Goal: Task Accomplishment & Management: Manage account settings

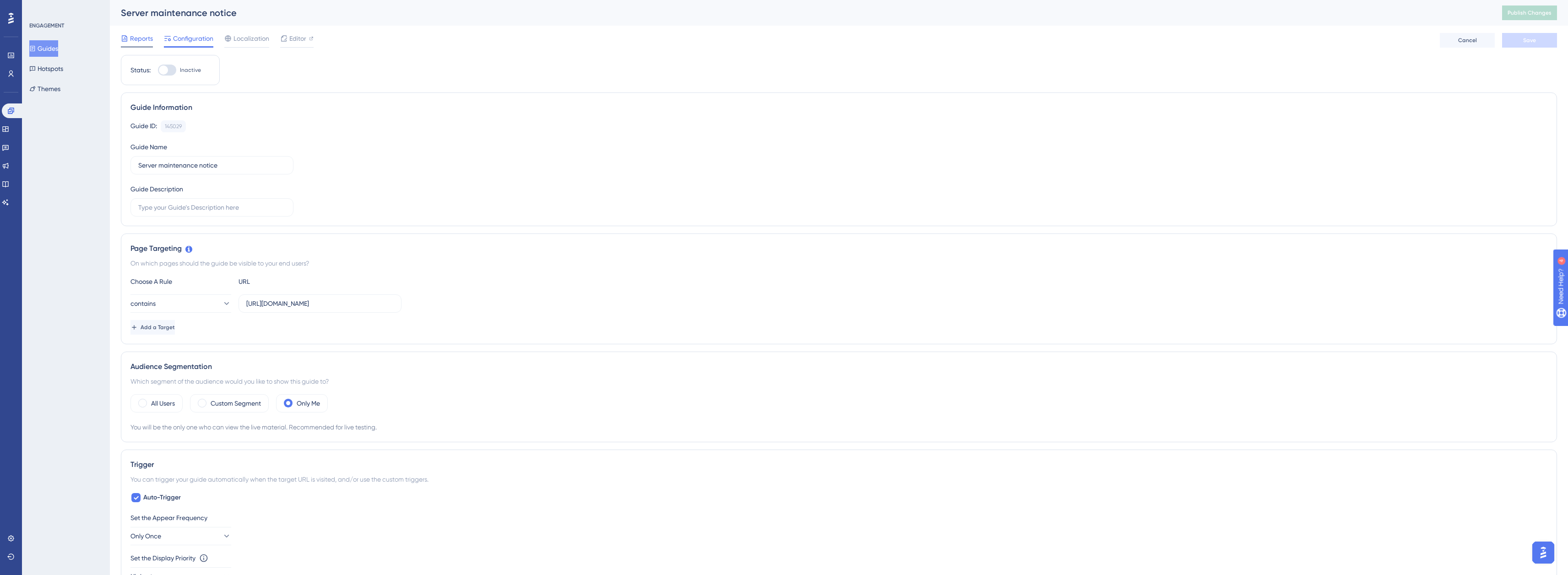
click at [139, 36] on span "Reports" at bounding box center [142, 38] width 23 height 11
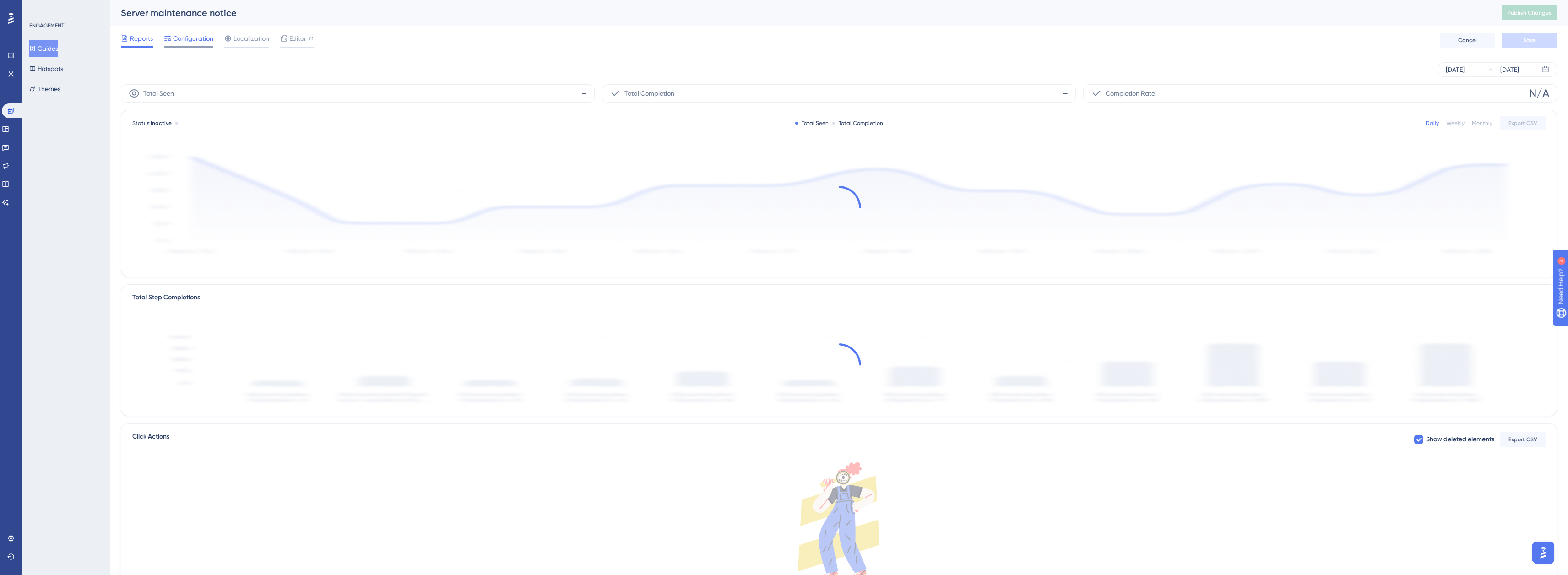
click at [186, 40] on span "Configuration" at bounding box center [193, 38] width 40 height 11
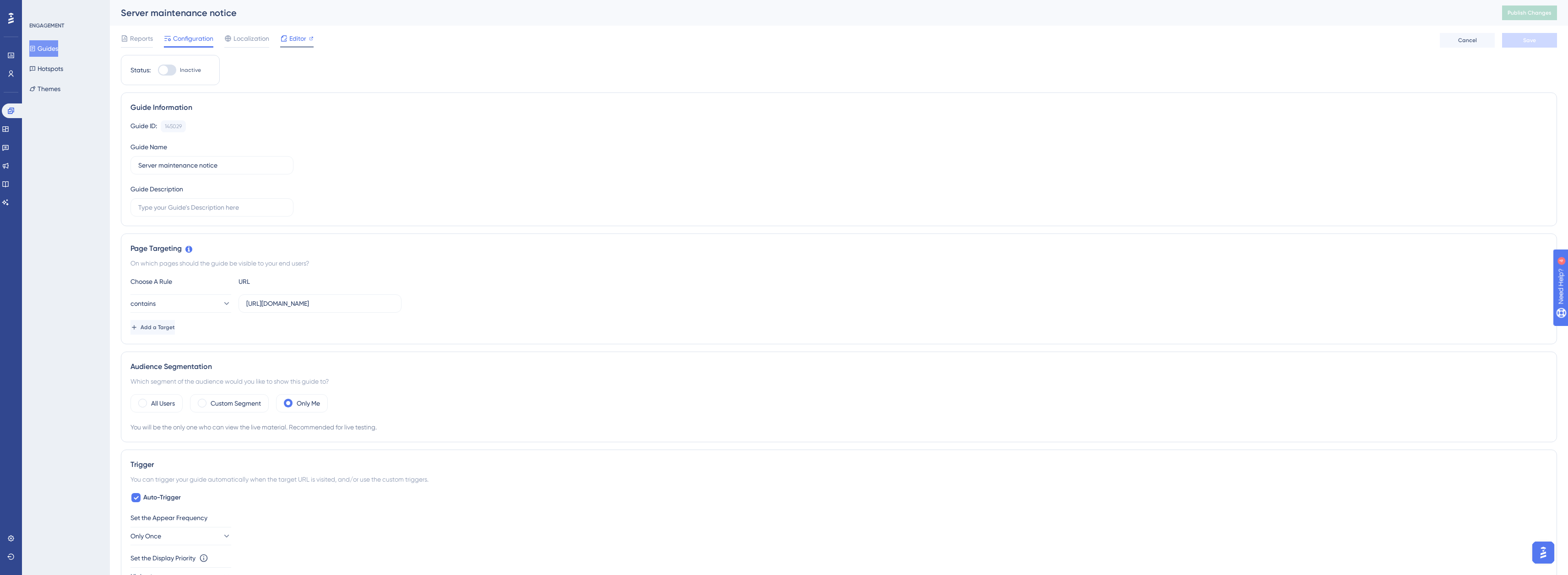
click at [295, 40] on span "Editor" at bounding box center [298, 38] width 17 height 11
click at [1527, 12] on span "Publish Changes" at bounding box center [1530, 13] width 44 height 7
click at [58, 47] on button "Guides" at bounding box center [43, 48] width 29 height 16
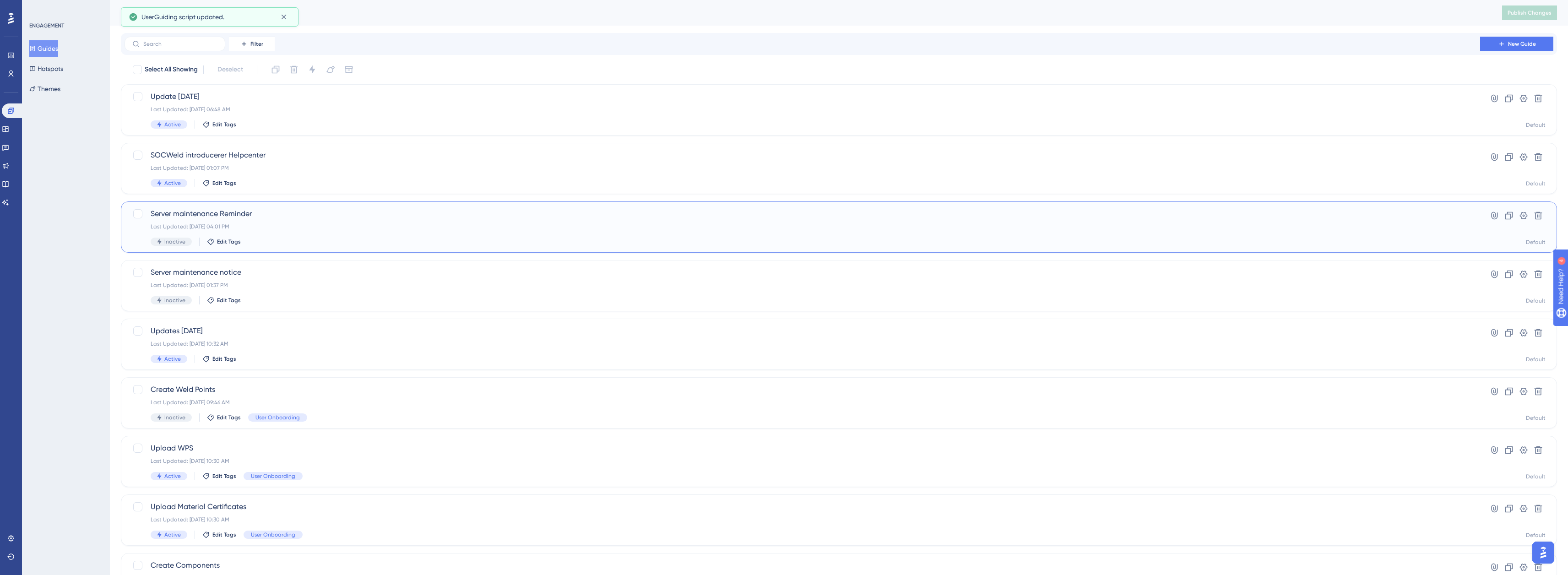
click at [270, 225] on div "Last Updated: Jun 13 2025, 04:01 PM" at bounding box center [802, 226] width 1303 height 7
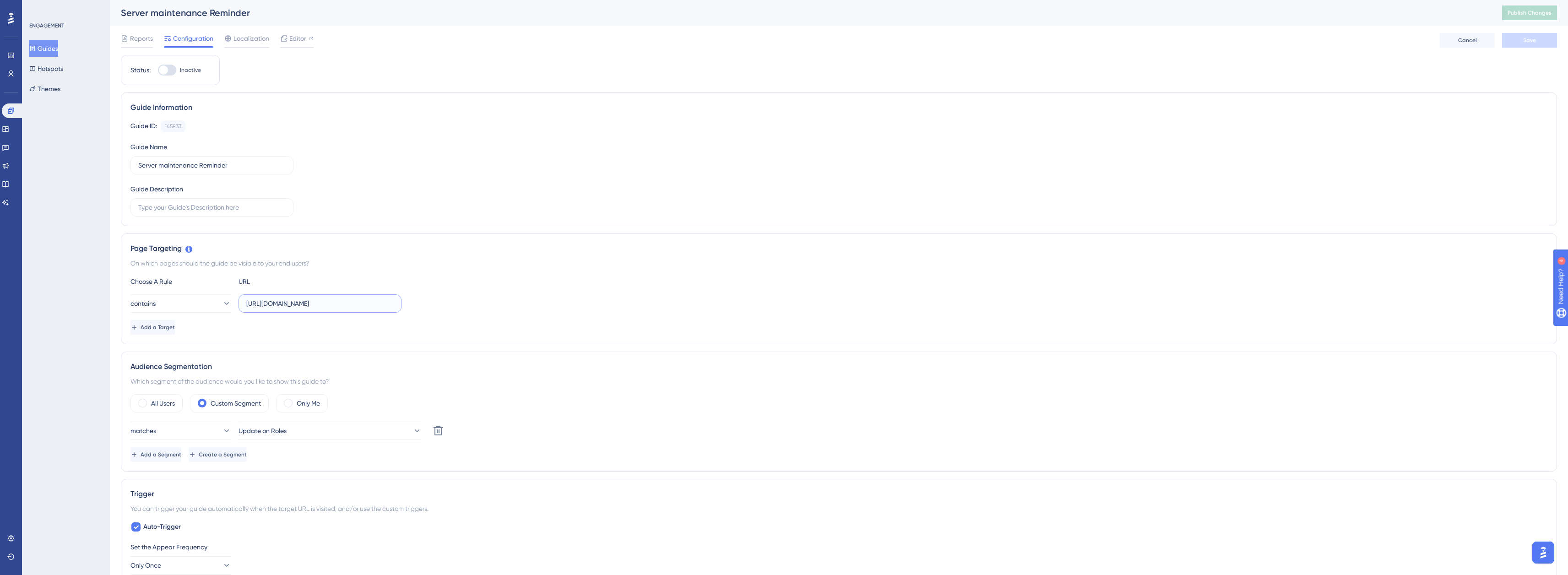
click at [278, 304] on input "https://app.socweld.com/" at bounding box center [320, 303] width 147 height 10
type input "https://demo.socweld.com/"
click at [167, 72] on div at bounding box center [163, 70] width 9 height 9
click at [158, 71] on input "Inactive" at bounding box center [158, 70] width 1 height 1
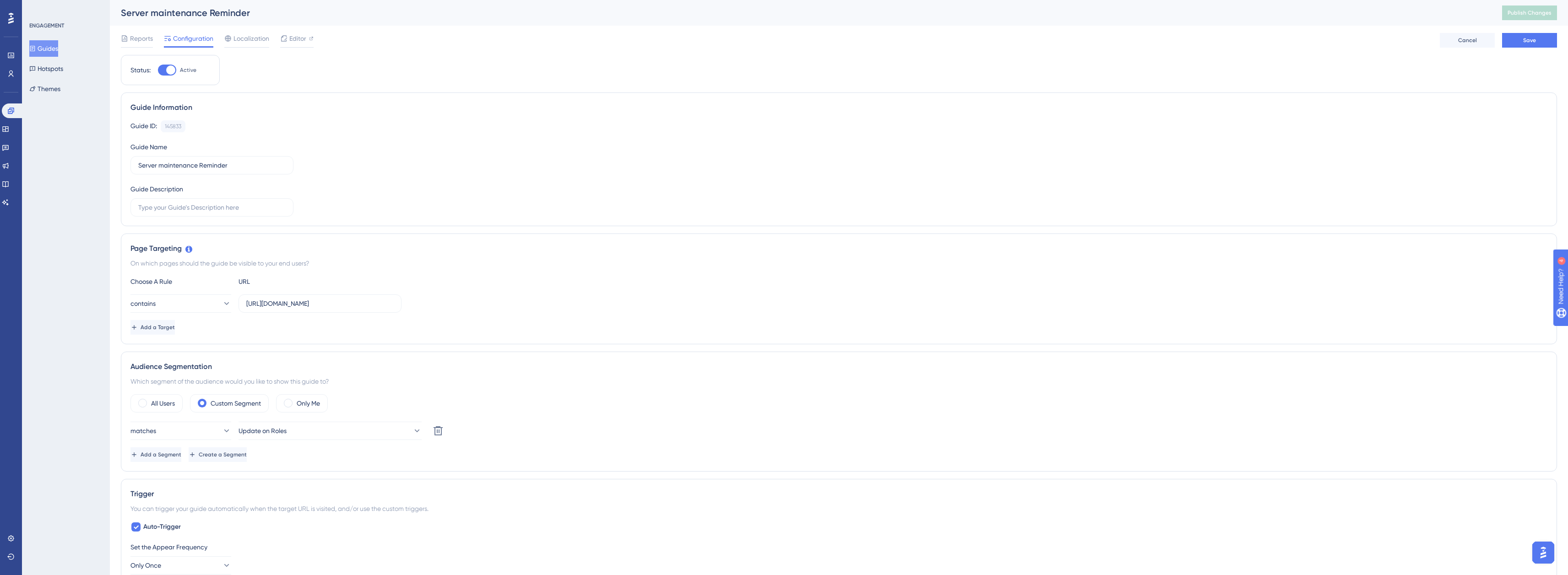
click at [167, 70] on div at bounding box center [170, 70] width 9 height 9
click at [158, 70] on input "Active" at bounding box center [158, 70] width 1 height 1
checkbox input "false"
click at [306, 404] on label "Only Me" at bounding box center [308, 403] width 23 height 11
click at [1538, 47] on div "Reports Configuration Localization Editor Cancel Save" at bounding box center [839, 40] width 1436 height 29
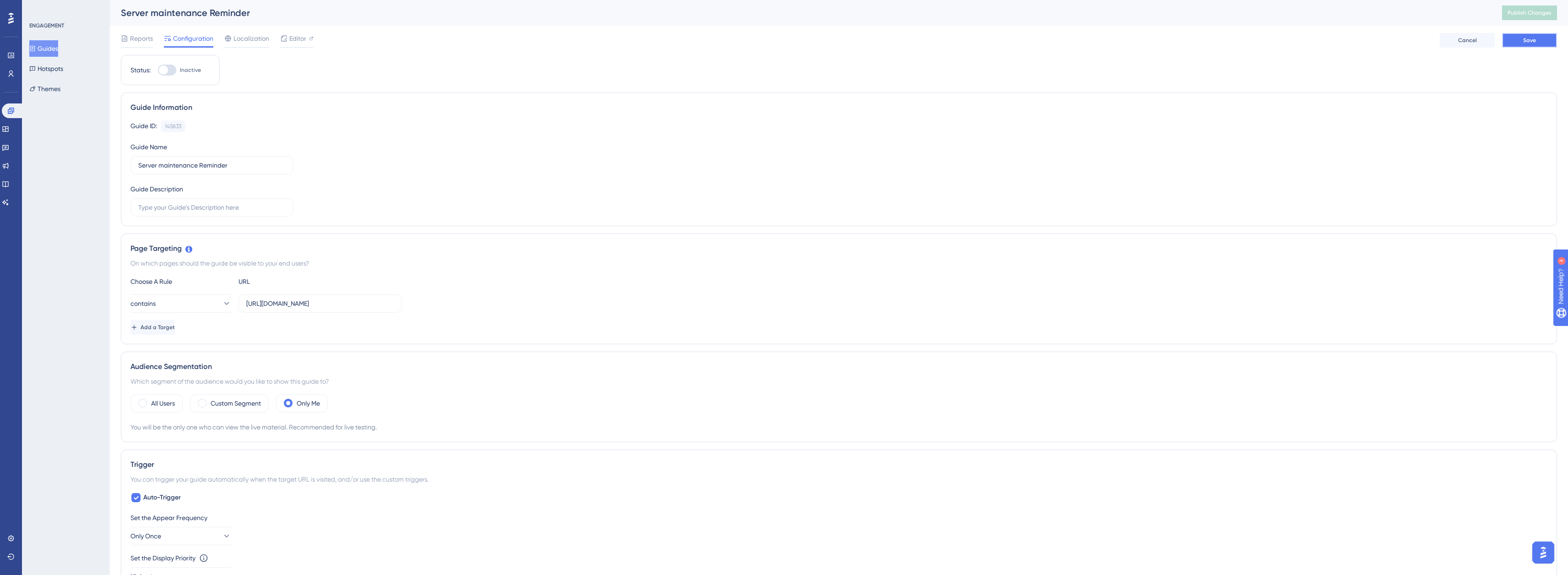
click at [1535, 43] on span "Save" at bounding box center [1529, 40] width 13 height 7
click at [1535, 11] on span "Publish Changes" at bounding box center [1530, 13] width 44 height 7
click at [1538, 16] on span "Publish Changes" at bounding box center [1530, 13] width 44 height 7
